Goal: Task Accomplishment & Management: Manage account settings

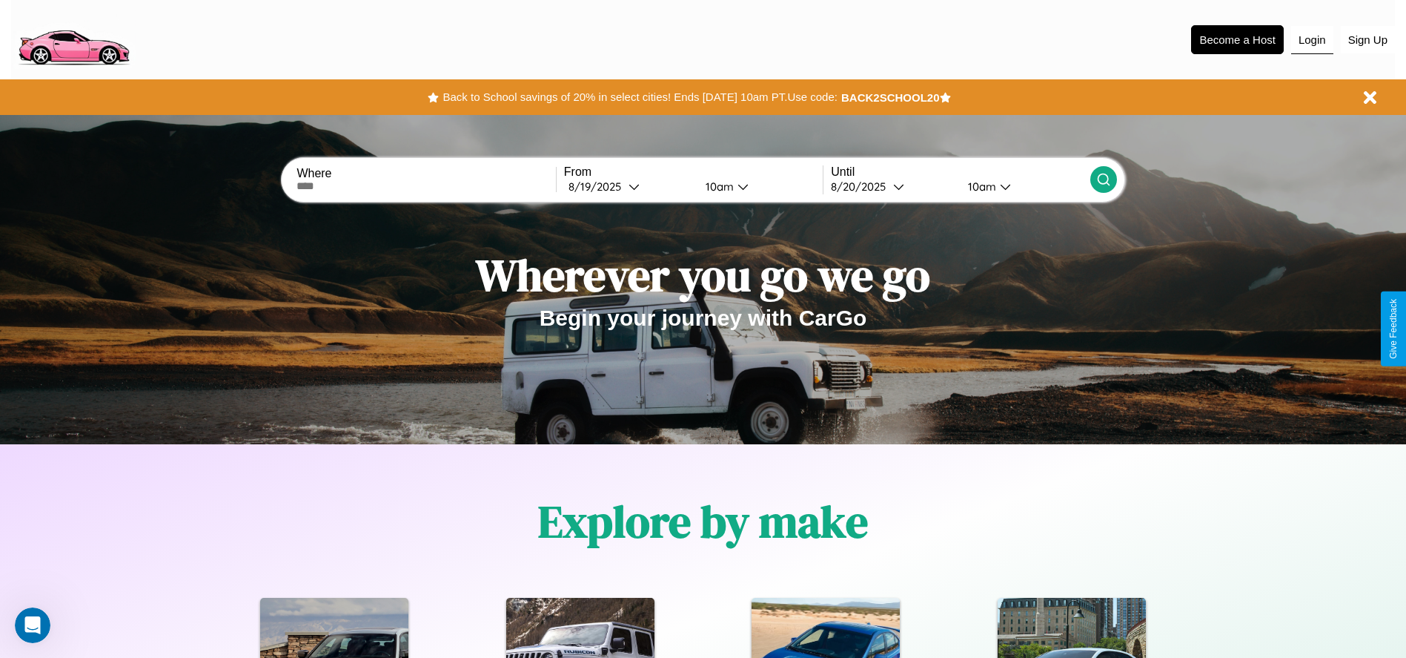
click at [1312, 39] on button "Login" at bounding box center [1312, 40] width 42 height 28
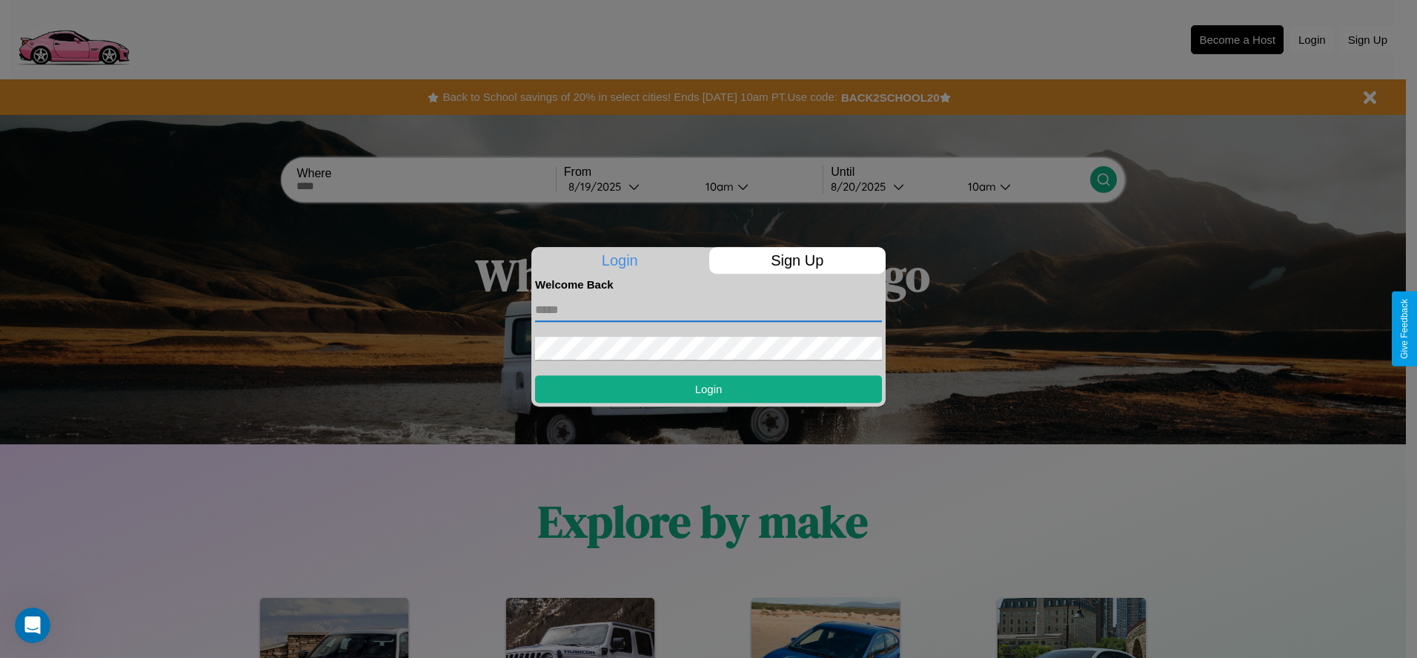
click at [709, 309] on input "text" at bounding box center [708, 310] width 347 height 24
type input "**********"
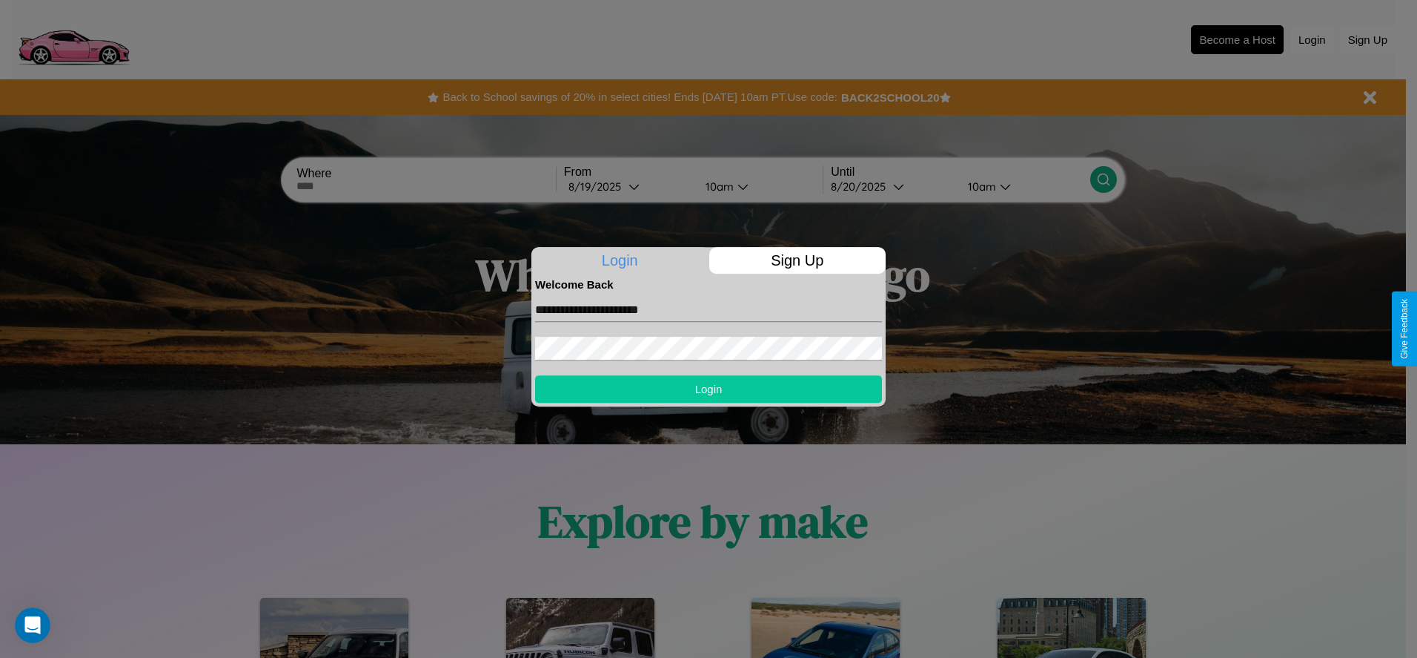
click at [709, 388] on button "Login" at bounding box center [708, 388] width 347 height 27
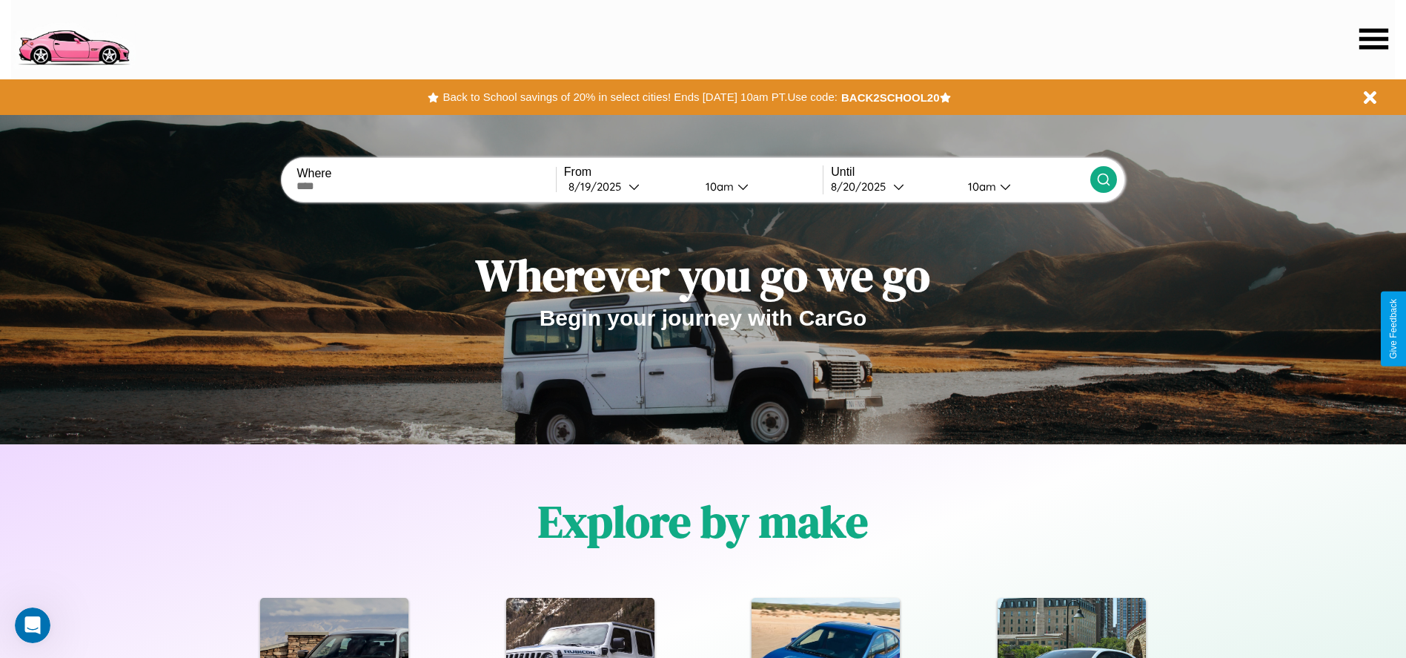
click at [1374, 39] on icon at bounding box center [1374, 38] width 29 height 21
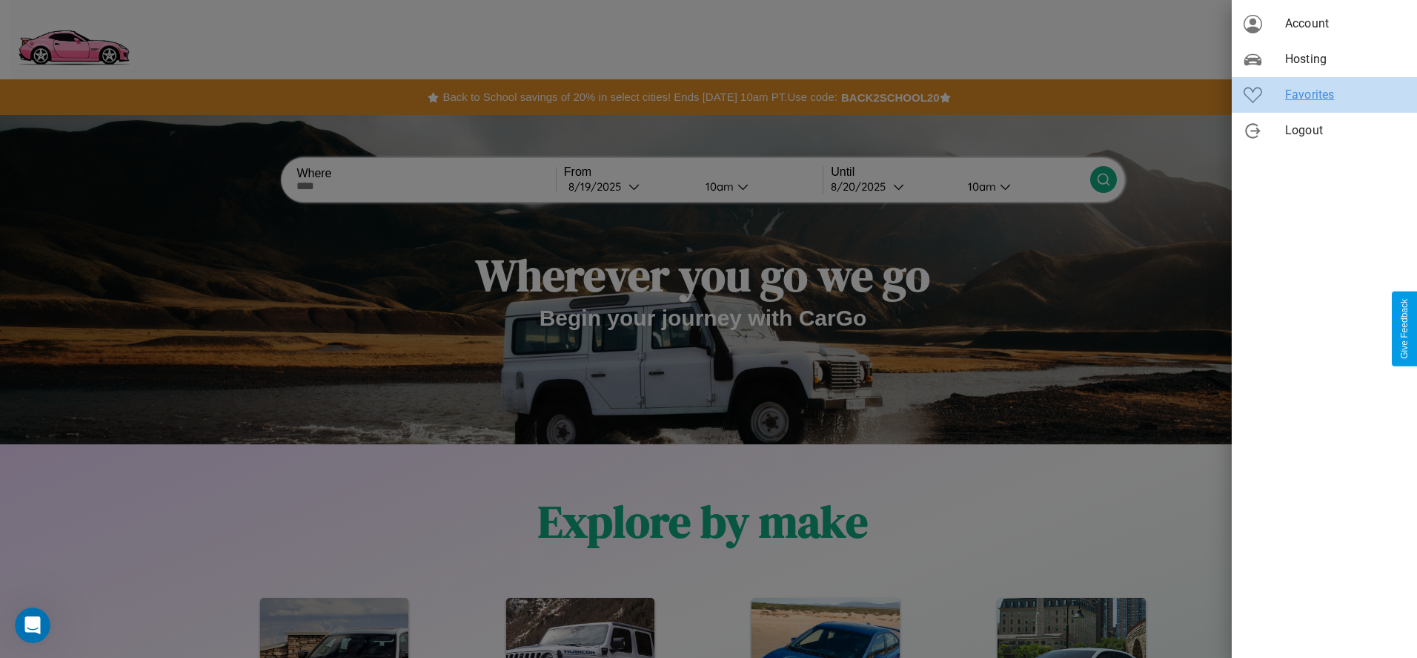
click at [1325, 95] on span "Favorites" at bounding box center [1345, 95] width 120 height 18
